Goal: Find specific page/section: Find specific page/section

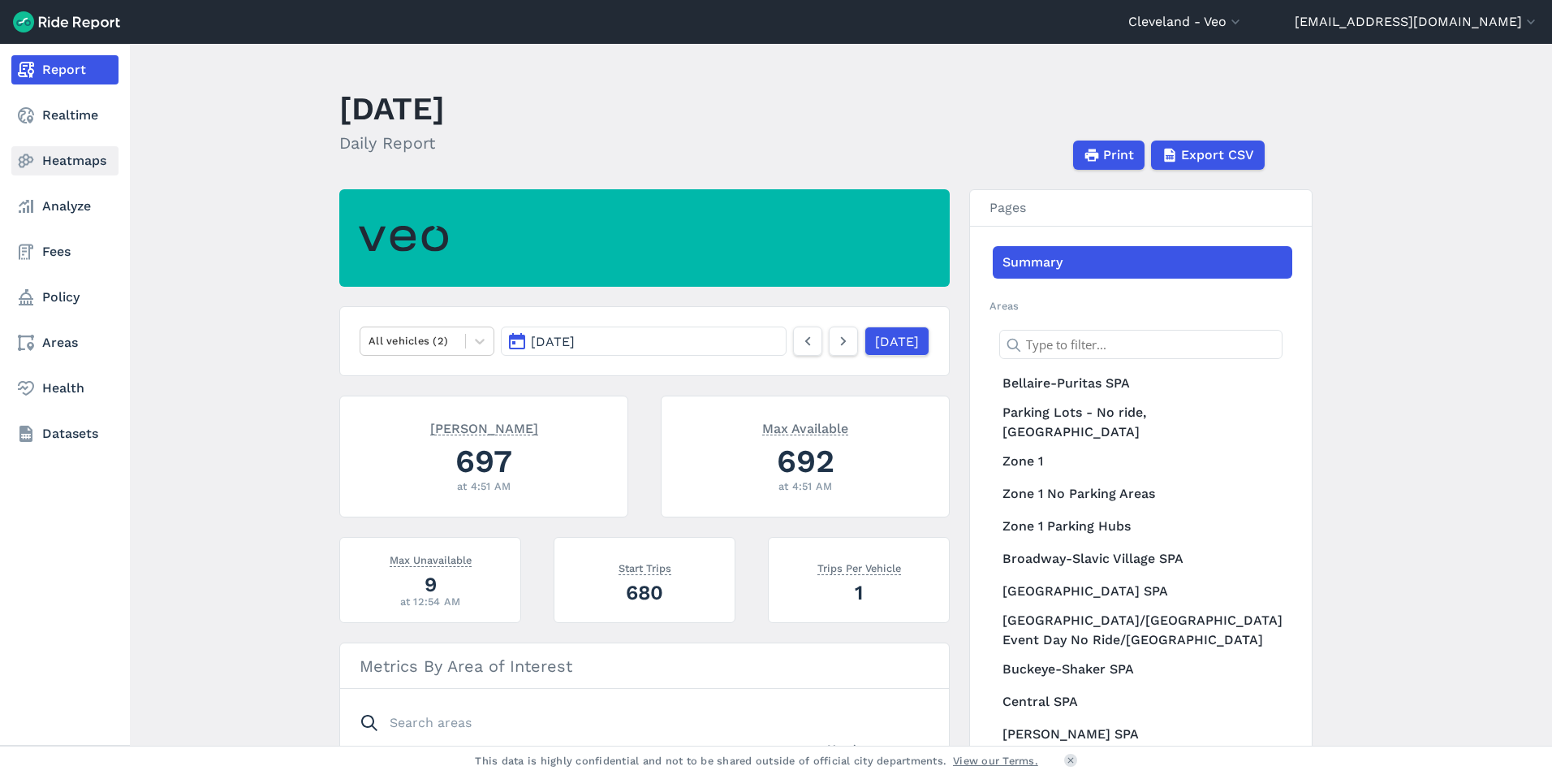
click at [54, 161] on link "Heatmaps" at bounding box center [64, 160] width 107 height 29
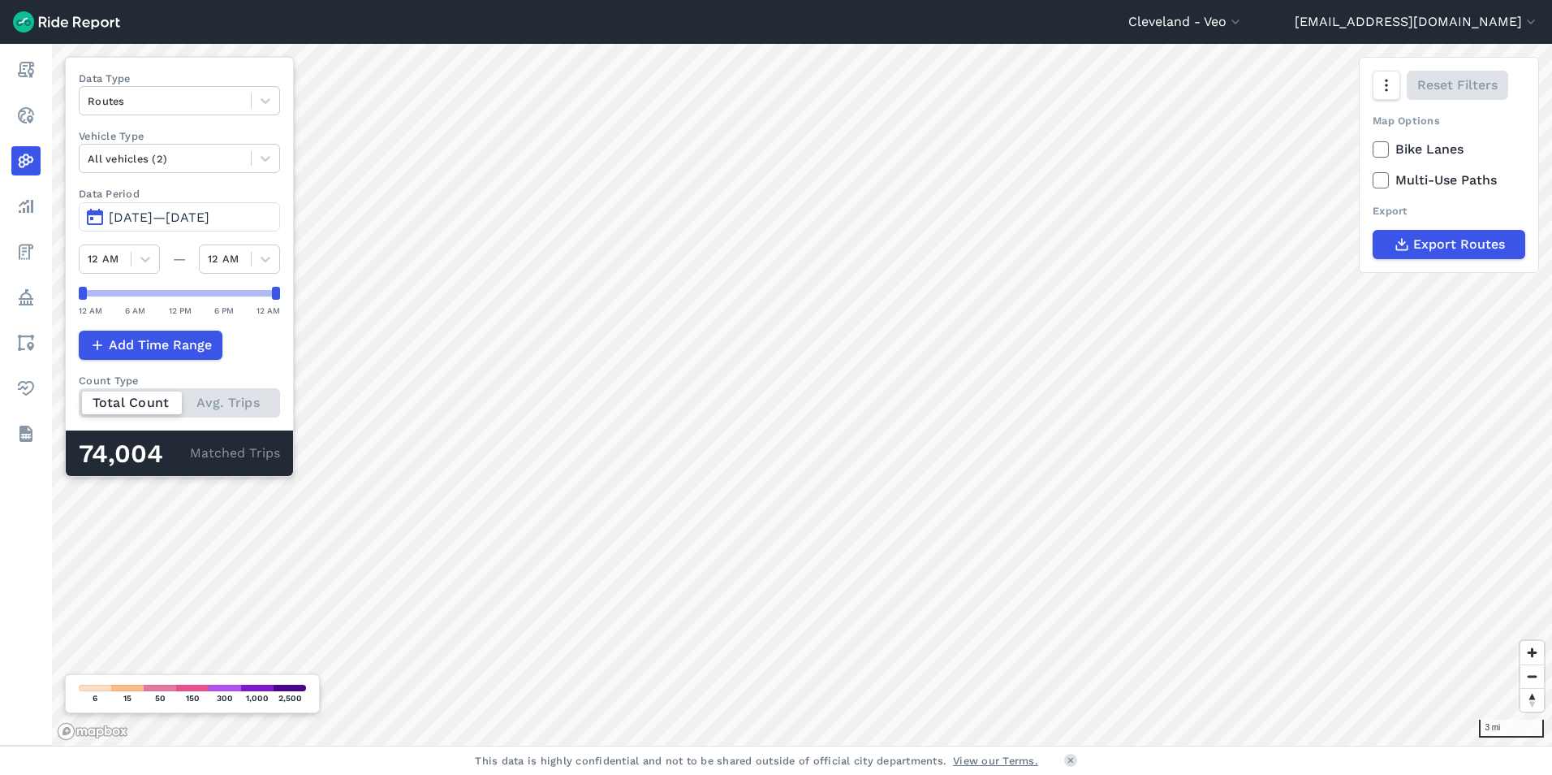
click at [183, 214] on span "Jul 13, 2025—Oct 11, 2025" at bounding box center [159, 216] width 101 height 15
click at [97, 211] on button "Jul 13, 2025—Oct 10, 2025" at bounding box center [179, 216] width 201 height 29
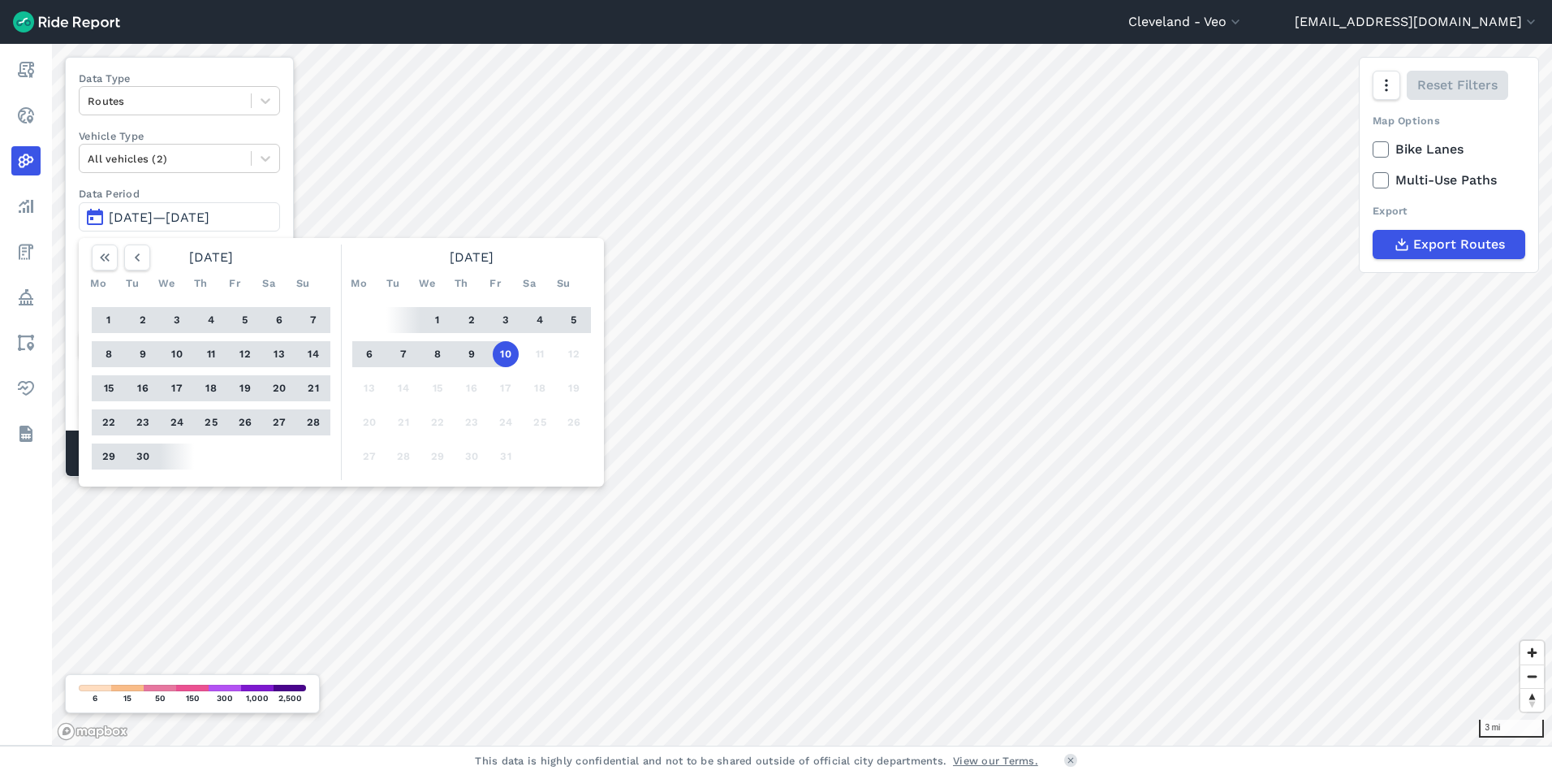
click at [434, 315] on button "1" at bounding box center [438, 320] width 26 height 26
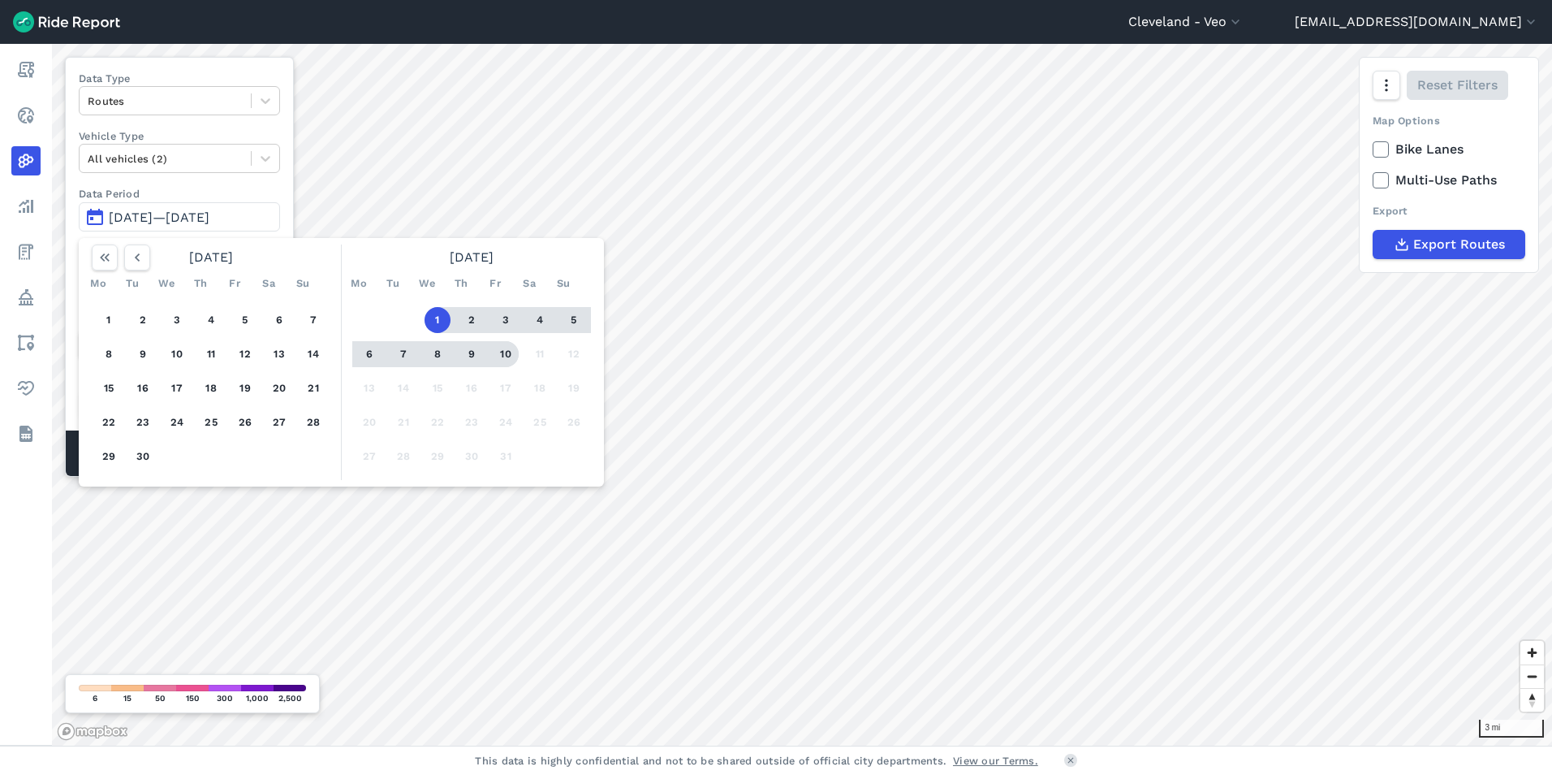
click at [503, 350] on button "10" at bounding box center [506, 354] width 26 height 26
